Goal: Obtain resource: Obtain resource

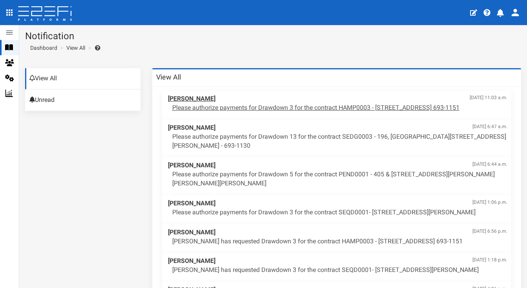
click at [219, 109] on p "Please authorize payments for Drawdown 3 for the contract HAMP0003 - [STREET_AD…" at bounding box center [339, 108] width 335 height 9
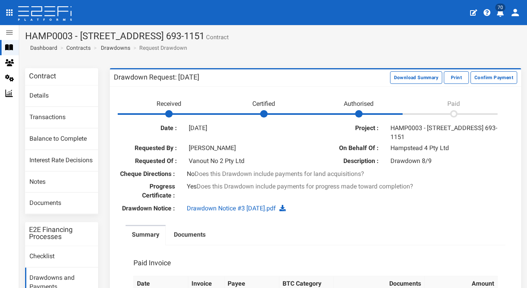
click at [239, 211] on link "Drawdown Notice #3 15.09.25.pdf" at bounding box center [231, 208] width 89 height 7
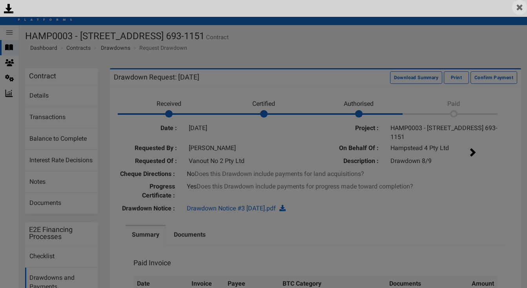
click at [521, 6] on img at bounding box center [519, 7] width 15 height 15
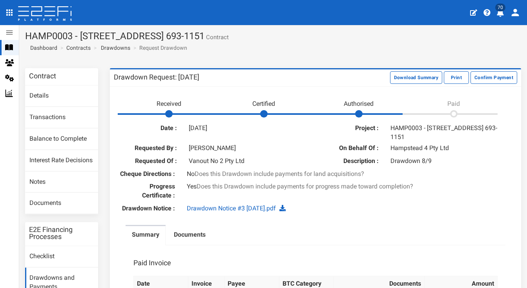
scroll to position [60, 0]
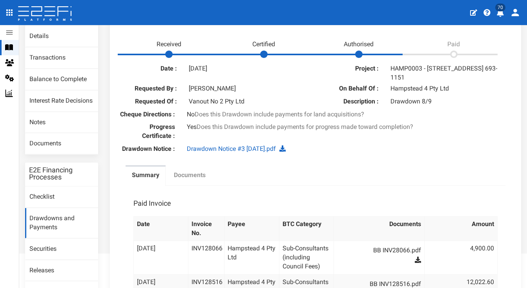
click at [188, 180] on label "Documents" at bounding box center [190, 175] width 32 height 9
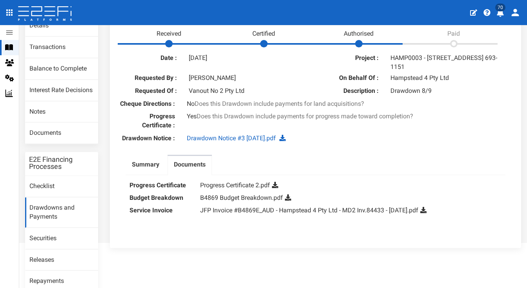
scroll to position [104, 0]
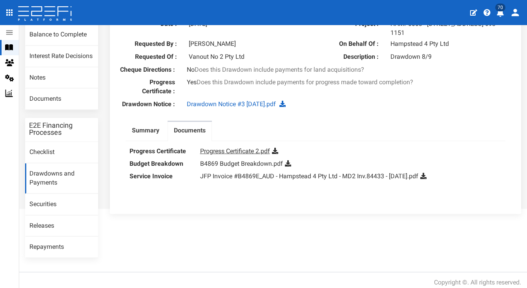
click at [241, 155] on link "Progress Certificate 2.pdf" at bounding box center [235, 151] width 70 height 7
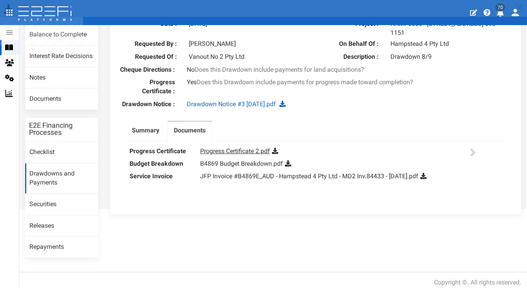
scroll to position [0, 0]
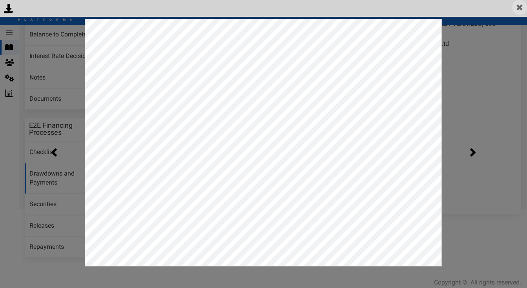
click at [519, 10] on img at bounding box center [519, 7] width 15 height 15
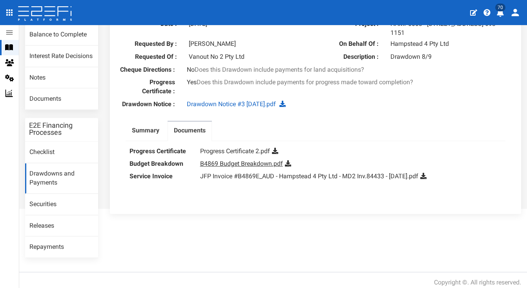
click at [245, 168] on link "B4869 Budget Breakdown.pdf" at bounding box center [241, 163] width 83 height 7
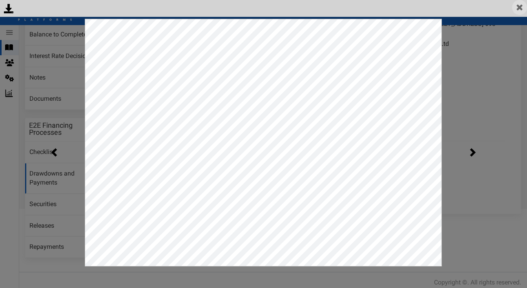
click at [521, 9] on img at bounding box center [519, 7] width 15 height 15
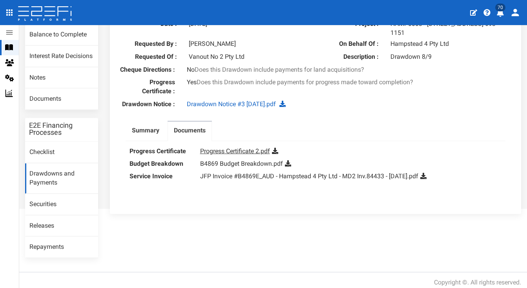
click at [218, 155] on link "Progress Certificate 2.pdf" at bounding box center [235, 151] width 70 height 7
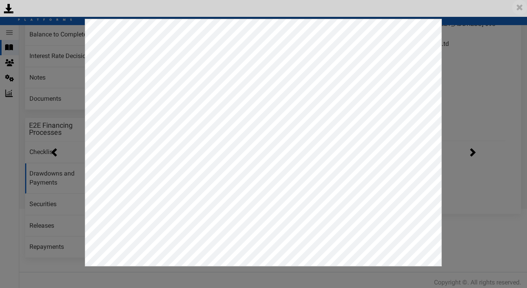
drag, startPoint x: 518, startPoint y: 10, endPoint x: 470, endPoint y: 23, distance: 49.2
click at [518, 10] on img at bounding box center [519, 7] width 15 height 15
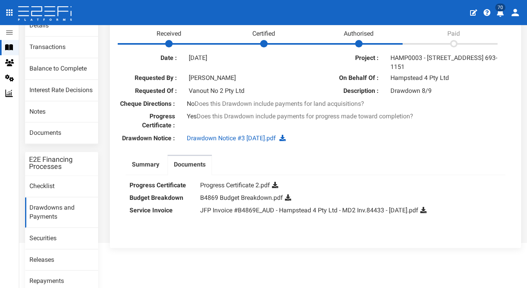
scroll to position [104, 0]
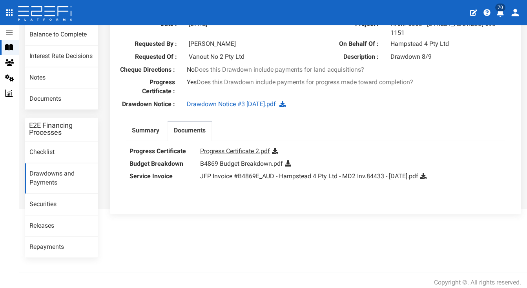
click at [251, 155] on link "Progress Certificate 2.pdf" at bounding box center [235, 151] width 70 height 7
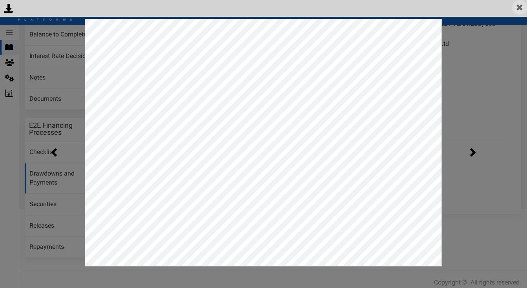
click at [516, 10] on img at bounding box center [519, 7] width 15 height 15
